Goal: Information Seeking & Learning: Find specific fact

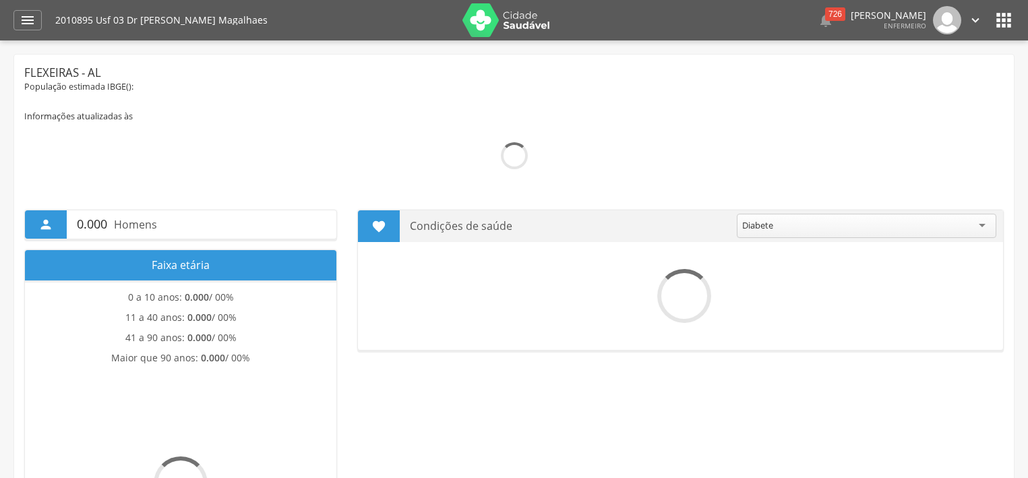
click at [30, 22] on icon "" at bounding box center [28, 20] width 16 height 16
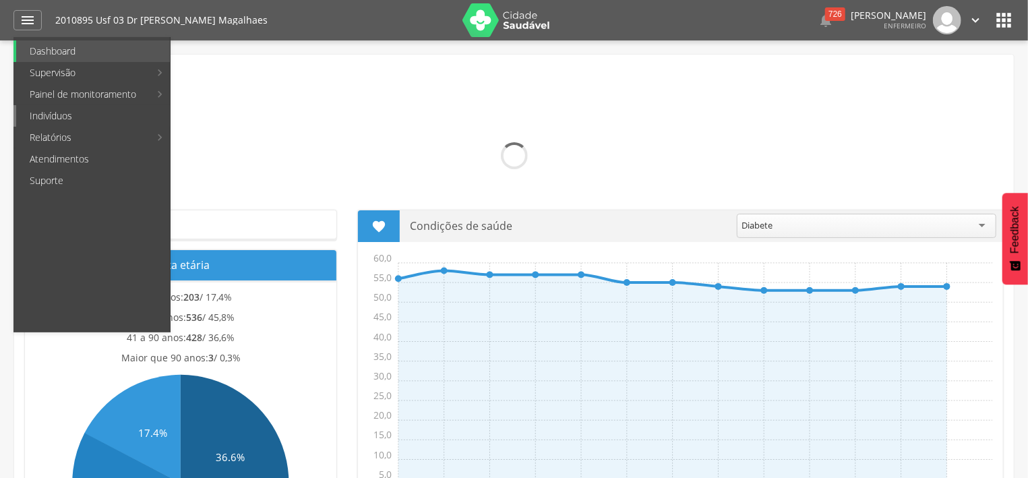
click at [71, 113] on link "Indivíduos" at bounding box center [93, 116] width 154 height 22
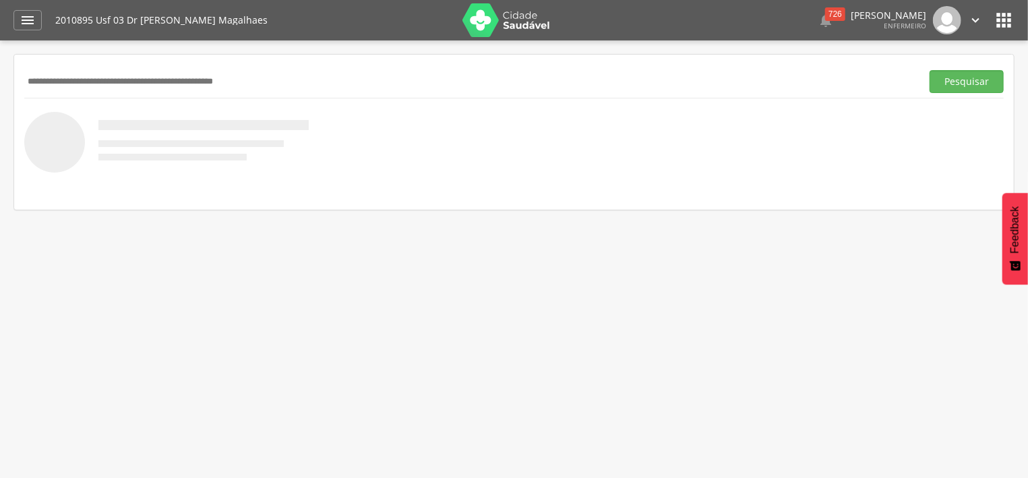
click at [86, 83] on input "text" at bounding box center [470, 81] width 892 height 23
type input "**********"
click at [987, 90] on button "Pesquisar" at bounding box center [966, 81] width 74 height 23
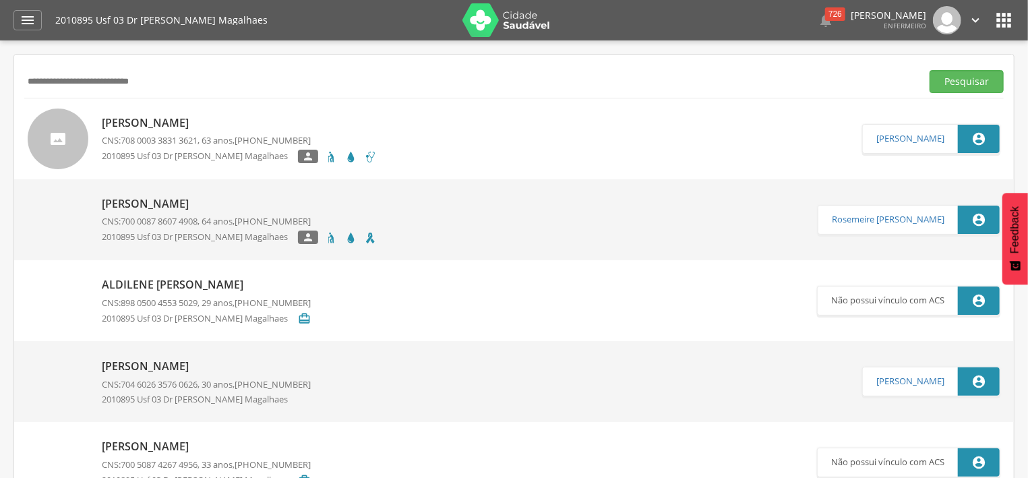
click at [194, 117] on p "[PERSON_NAME]" at bounding box center [239, 122] width 275 height 15
type input "**********"
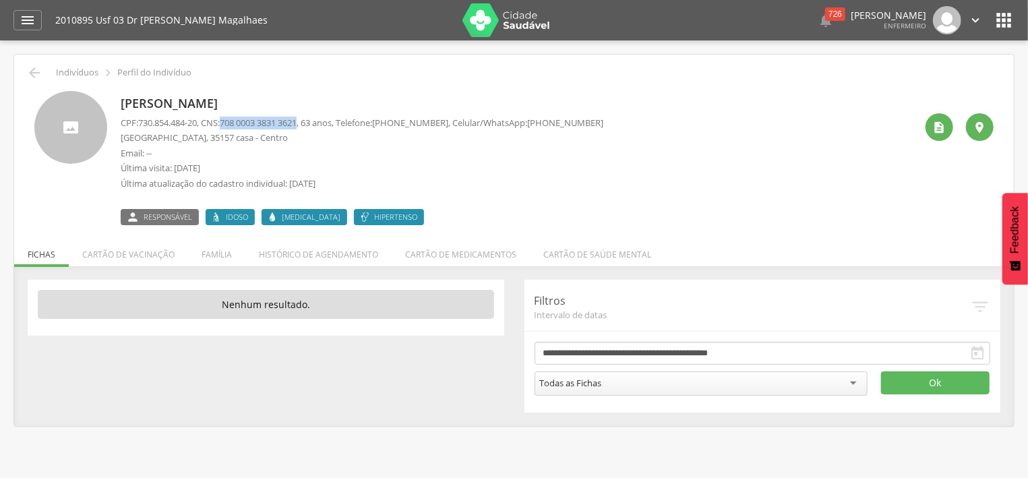
drag, startPoint x: 230, startPoint y: 122, endPoint x: 310, endPoint y: 125, distance: 80.3
click at [297, 125] on span "708 0003 3831 3621" at bounding box center [258, 123] width 77 height 12
copy span "708 0003 3831 3621"
click at [30, 73] on icon "" at bounding box center [34, 73] width 16 height 16
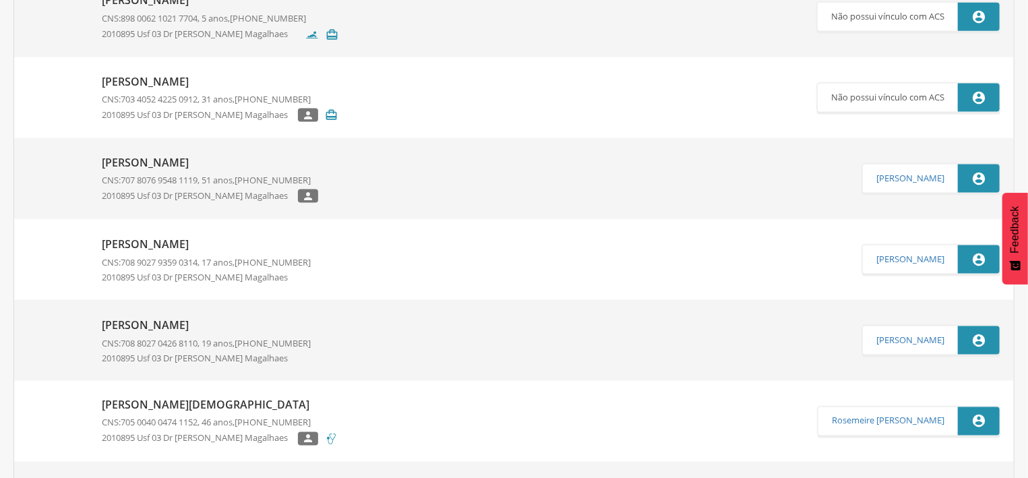
scroll to position [1011, 0]
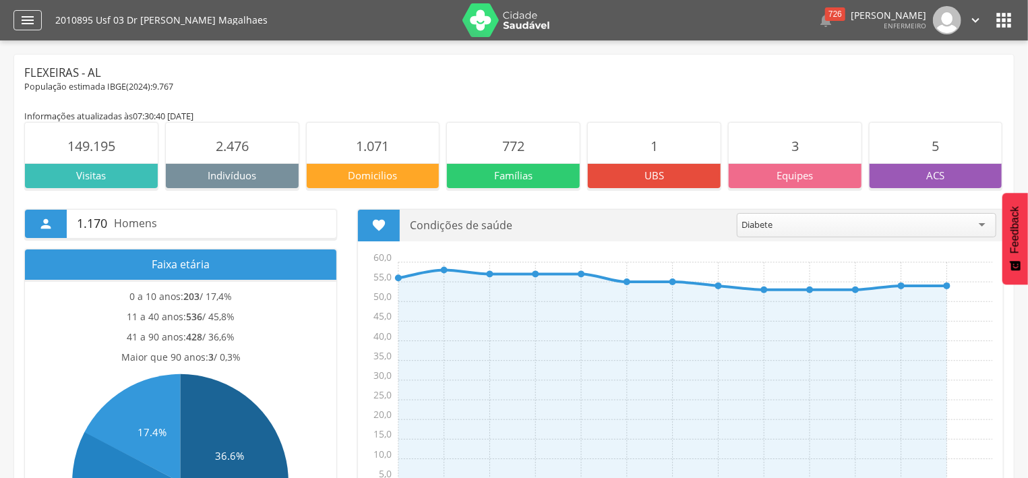
click at [24, 24] on icon "" at bounding box center [28, 20] width 16 height 16
